Goal: Task Accomplishment & Management: Manage account settings

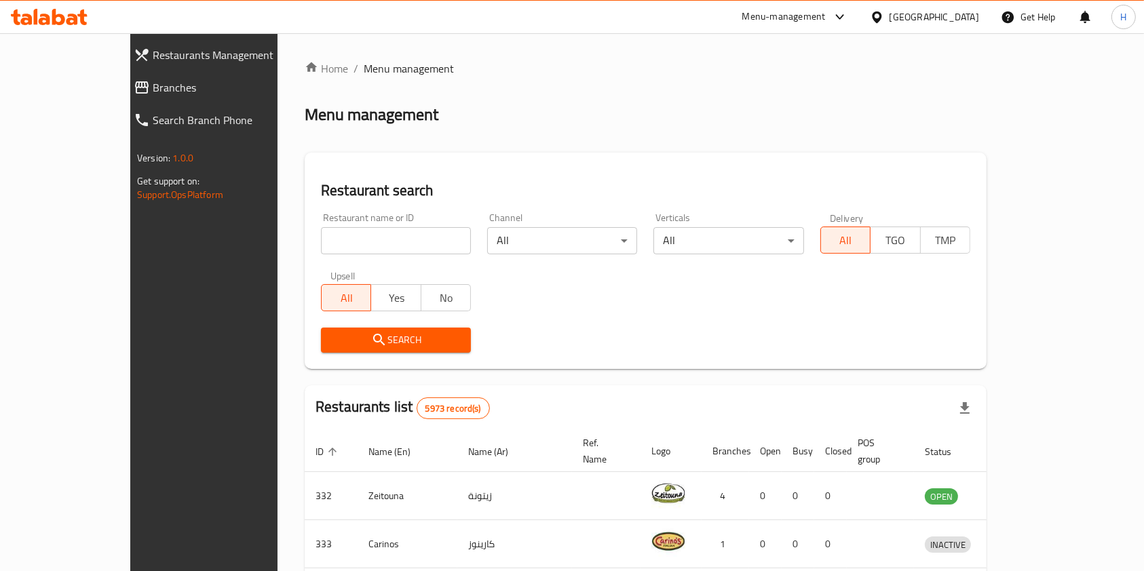
click at [321, 233] on input "search" at bounding box center [396, 240] width 150 height 27
type input "novo"
click button "Search" at bounding box center [396, 340] width 150 height 25
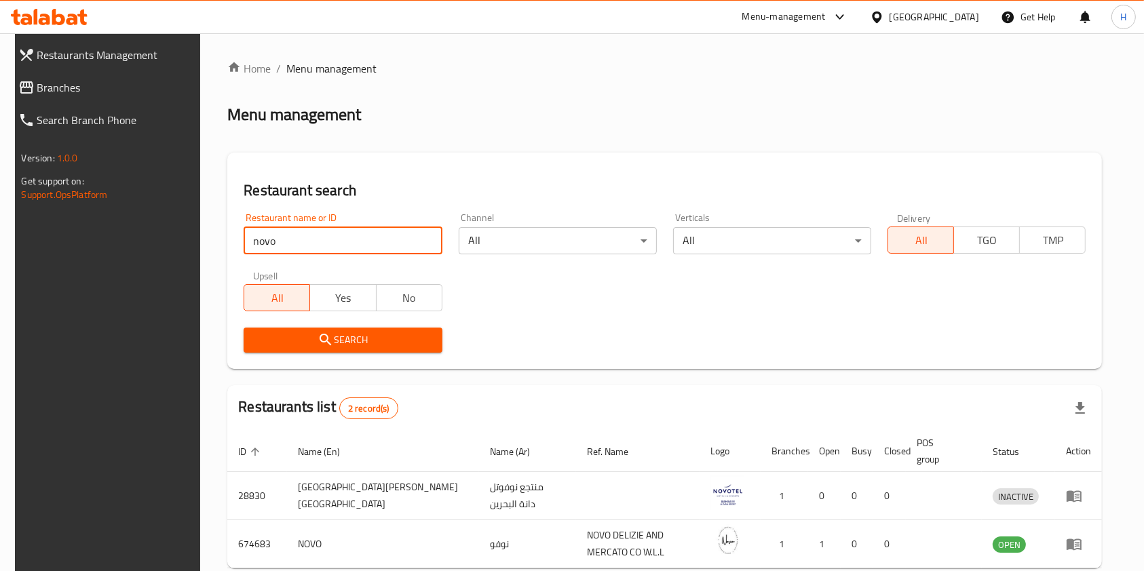
scroll to position [70, 0]
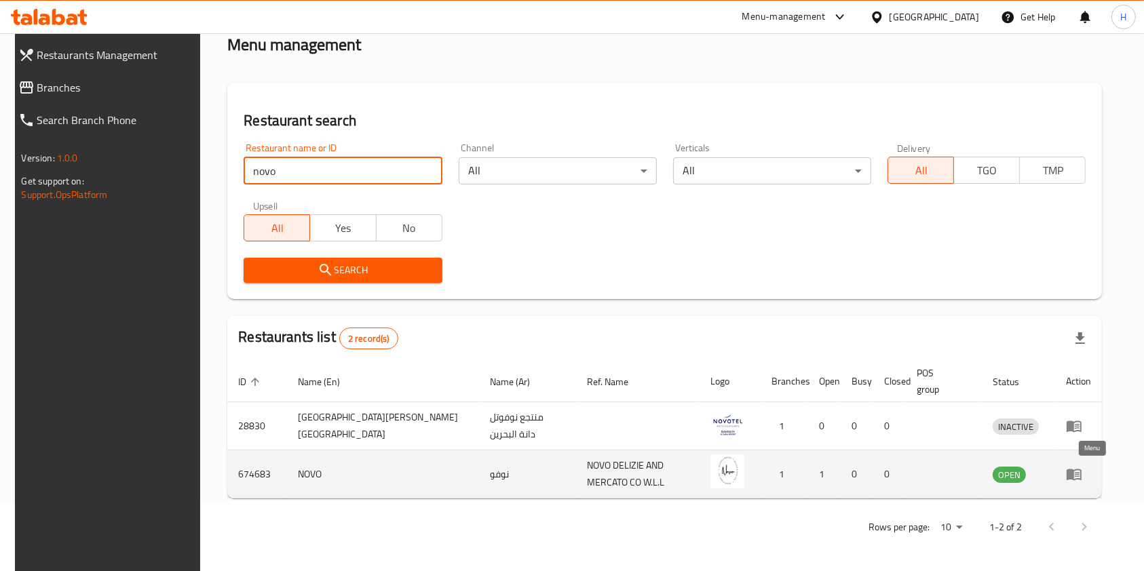
click at [1082, 477] on icon "enhanced table" at bounding box center [1074, 474] width 16 height 16
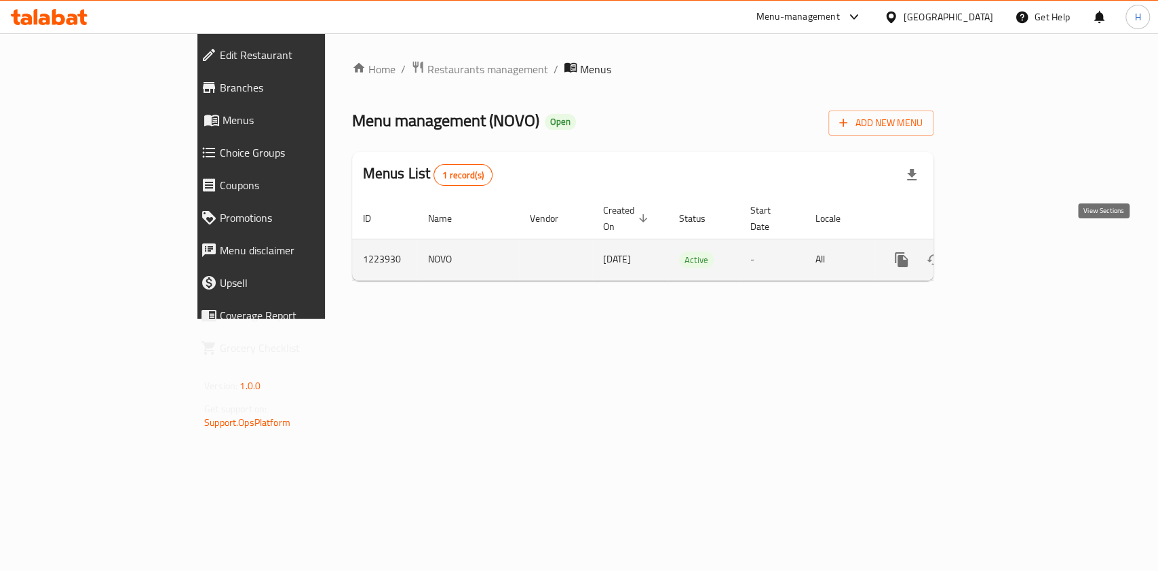
click at [1007, 252] on icon "enhanced table" at bounding box center [999, 260] width 16 height 16
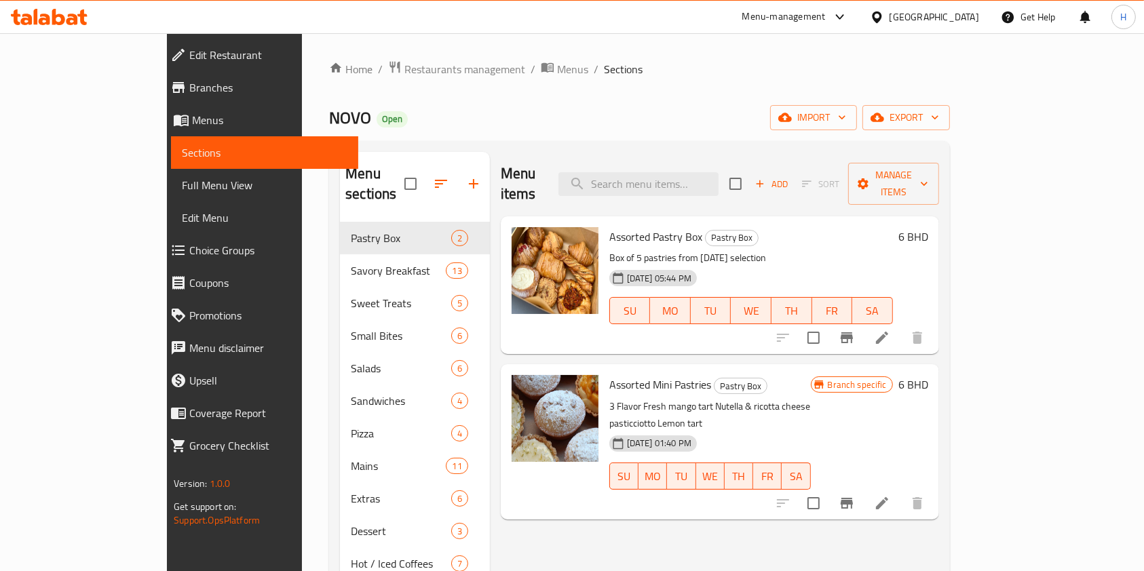
click at [659, 187] on div "Menu items Add Sort Manage items" at bounding box center [720, 184] width 438 height 64
click at [677, 183] on input "search" at bounding box center [638, 184] width 160 height 24
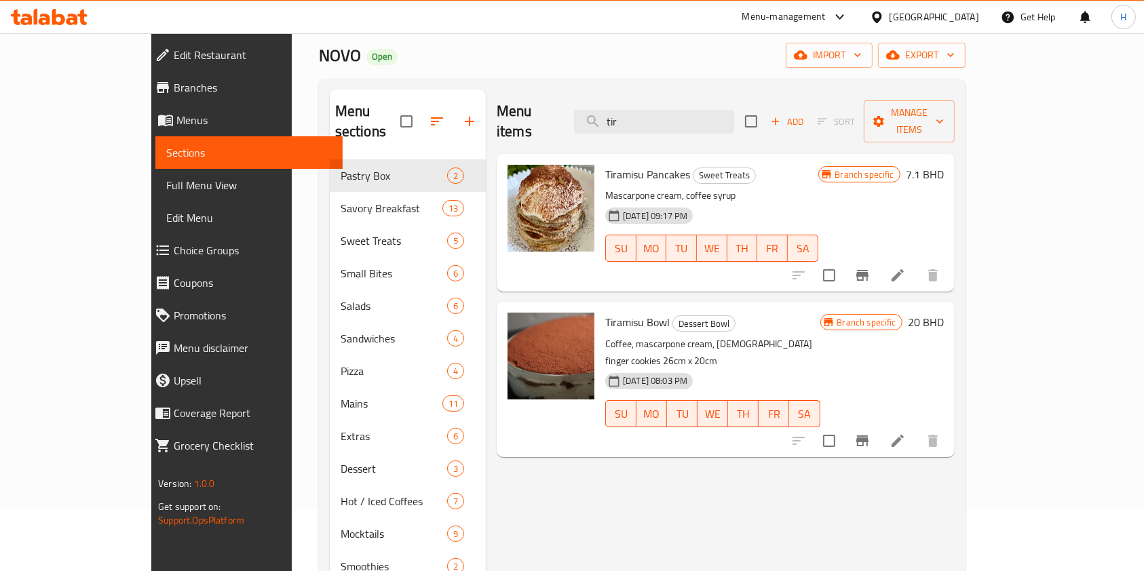
scroll to position [90, 0]
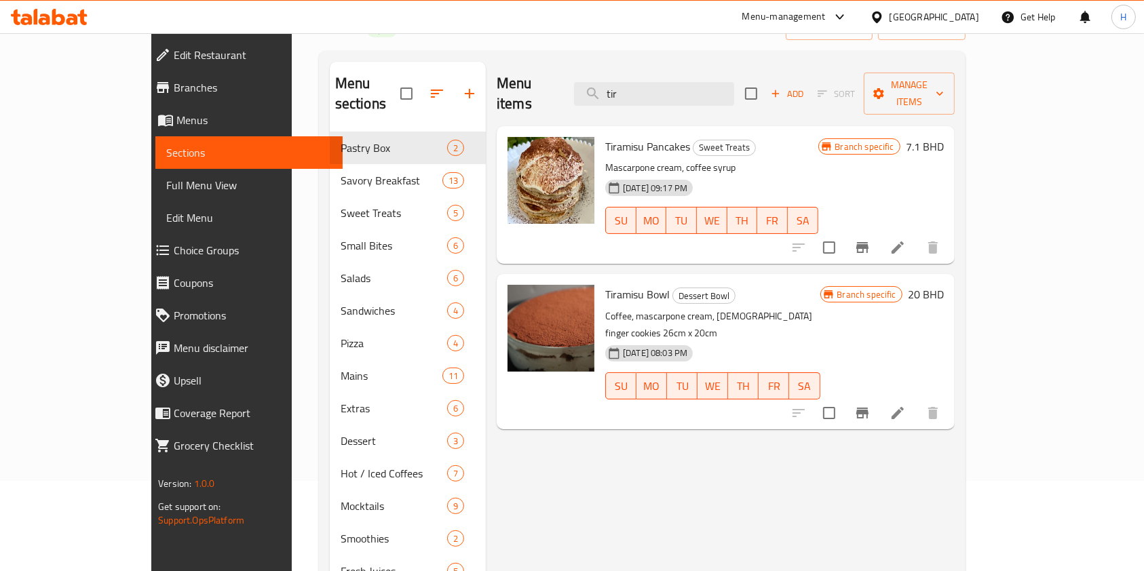
type input "tir"
click at [635, 159] on p "Mascarpone cream, coffee syrup" at bounding box center [711, 167] width 212 height 17
copy div "Mascarpone cream, coffee syrup"
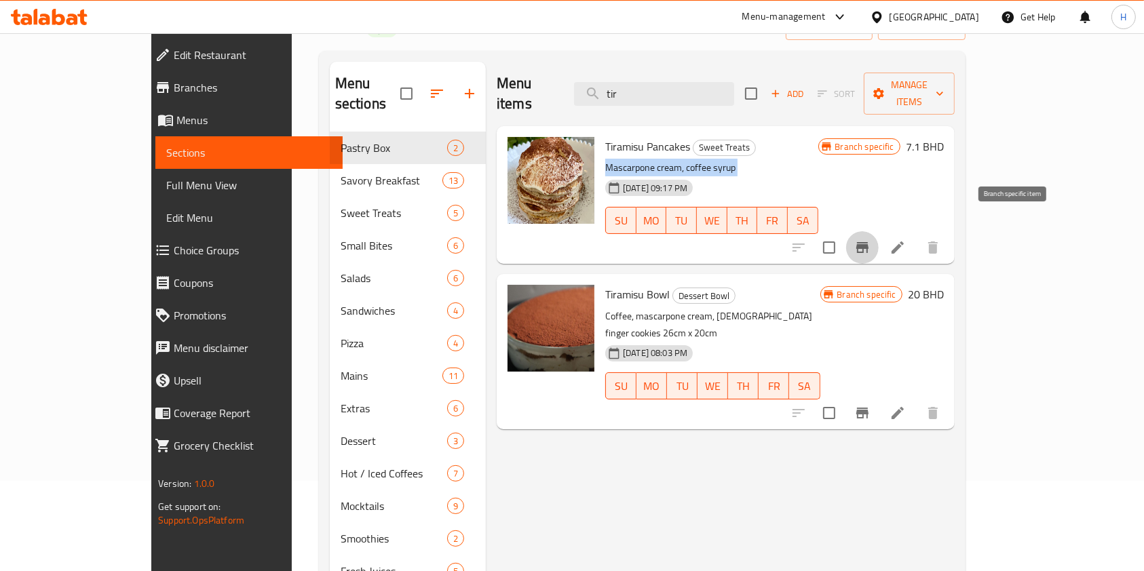
click at [868, 242] on icon "Branch-specific-item" at bounding box center [862, 247] width 12 height 11
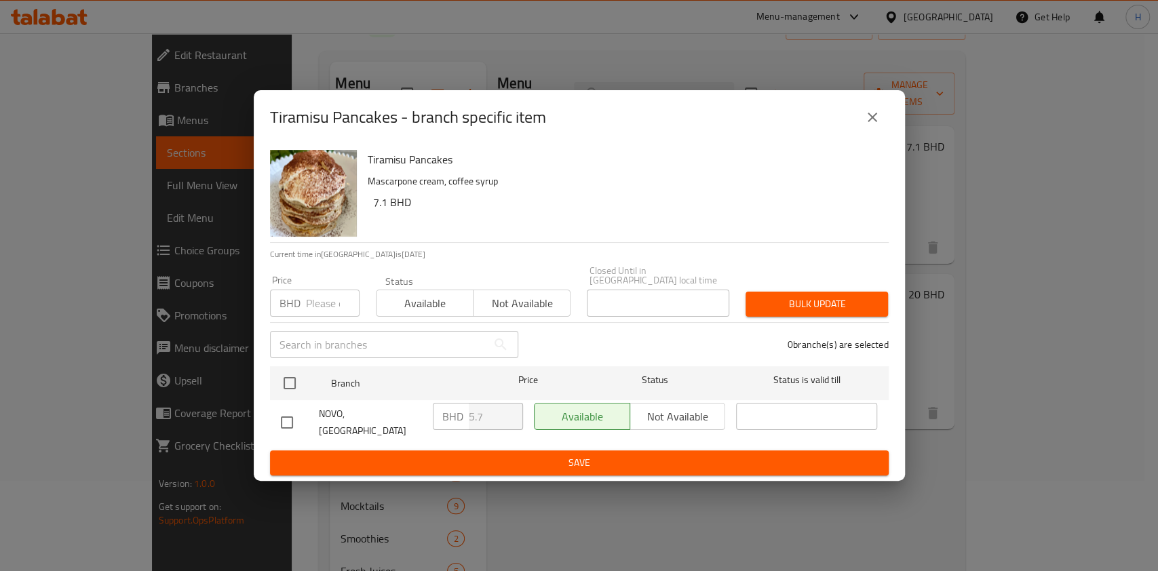
click at [864, 123] on icon "close" at bounding box center [872, 117] width 16 height 16
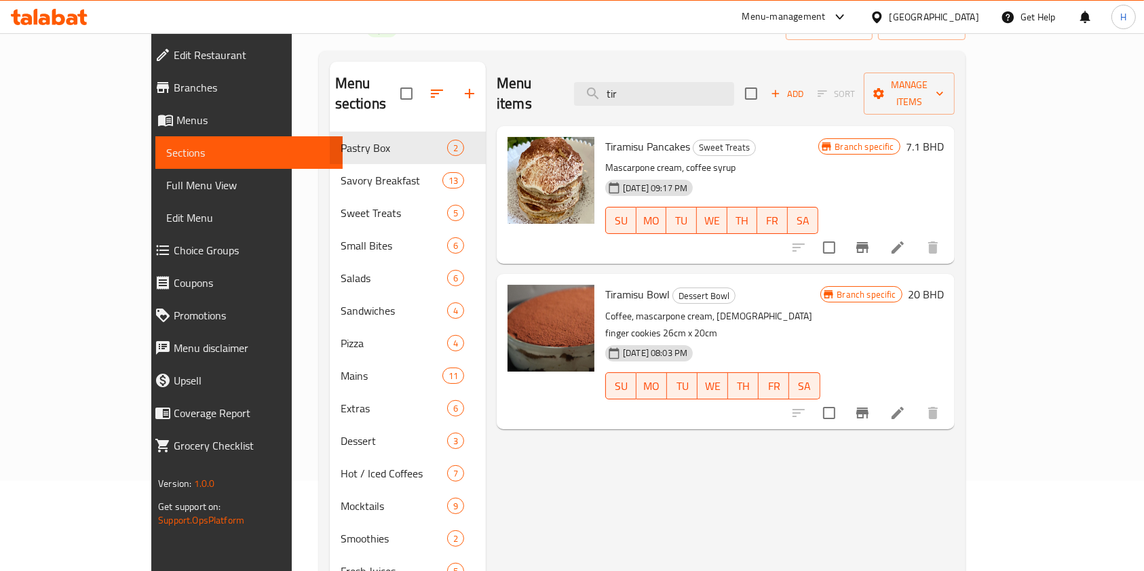
click at [605, 136] on span "Tiramisu Pancakes" at bounding box center [647, 146] width 85 height 20
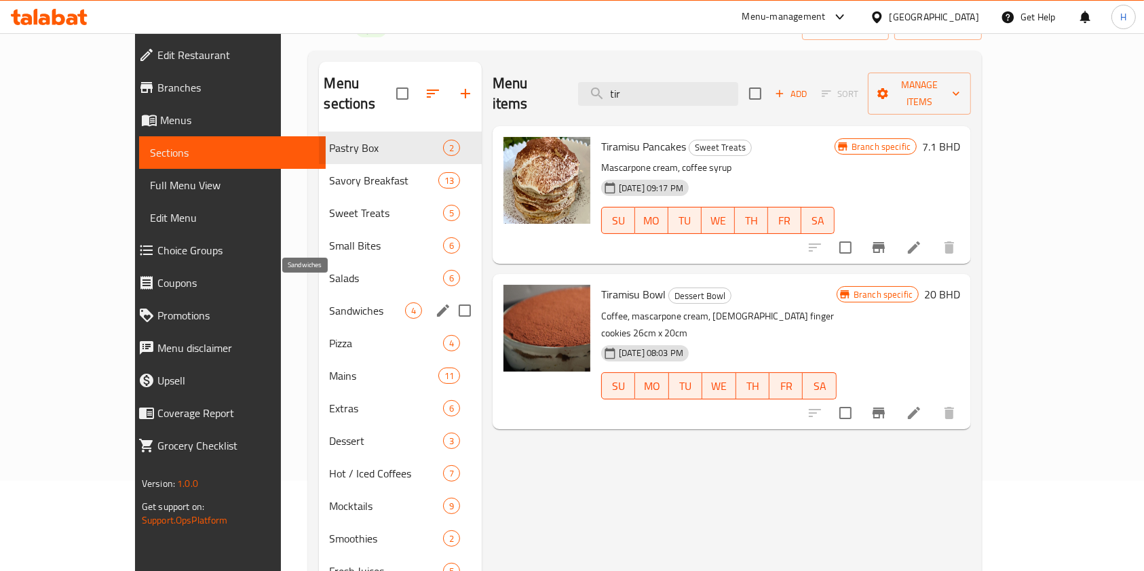
scroll to position [0, 0]
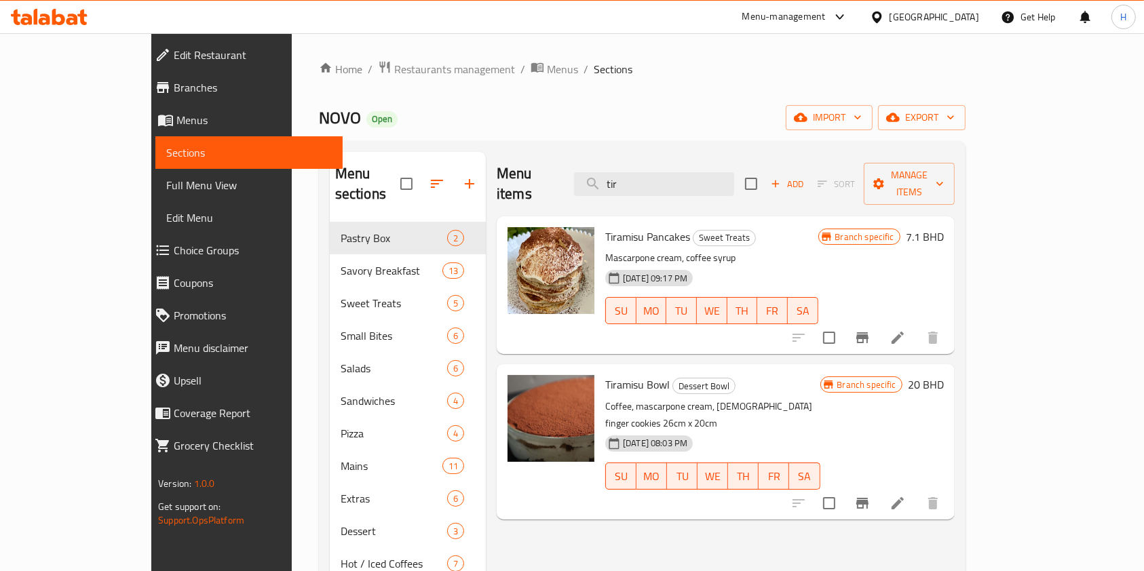
click at [65, 13] on icon at bounding box center [49, 17] width 77 height 16
